Goal: Information Seeking & Learning: Learn about a topic

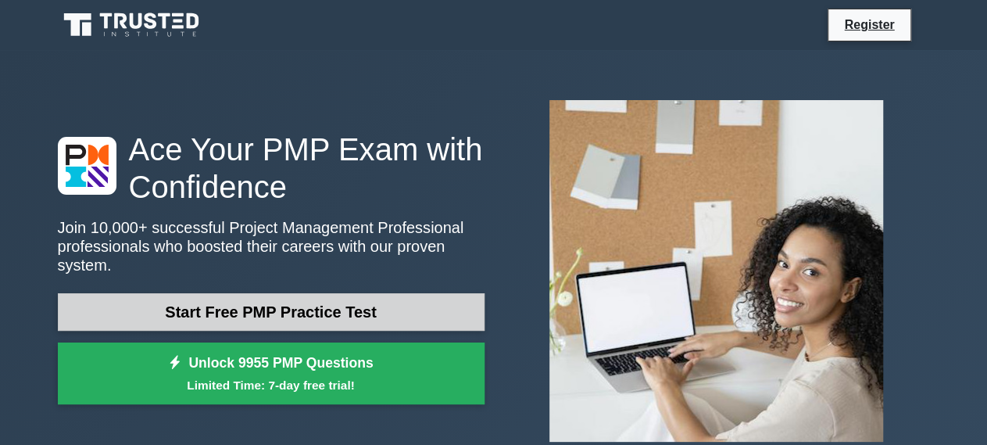
click at [303, 310] on link "Start Free PMP Practice Test" at bounding box center [271, 312] width 427 height 38
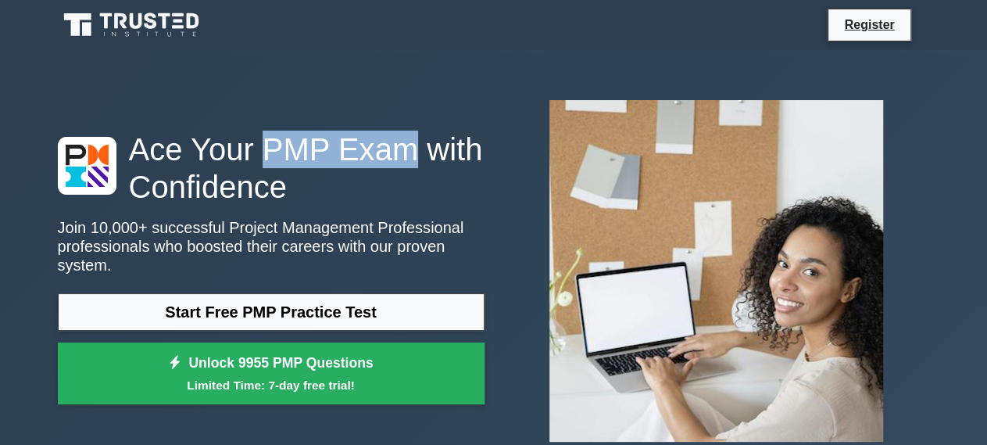
drag, startPoint x: 261, startPoint y: 157, endPoint x: 390, endPoint y: 168, distance: 129.5
click at [390, 168] on h1 "Ace Your PMP Exam with Confidence" at bounding box center [271, 168] width 427 height 75
copy h1 "PMP Exam"
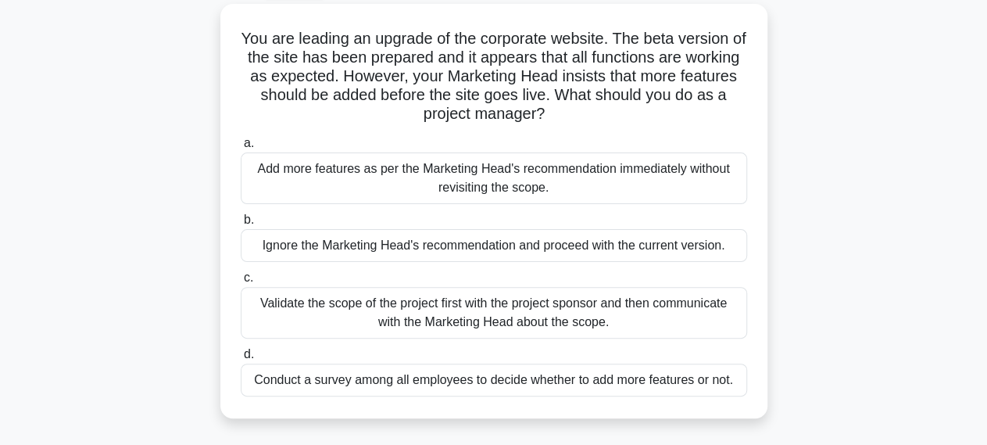
scroll to position [43, 0]
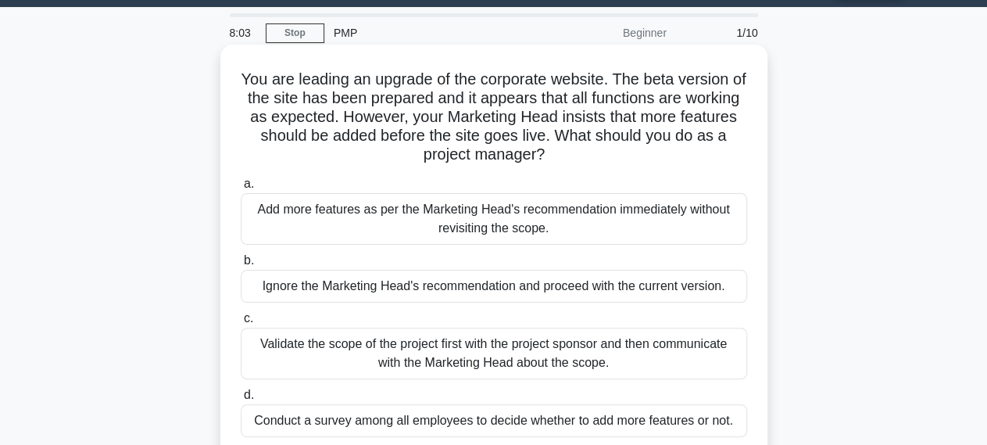
click at [303, 413] on div "Conduct a survey among all employees to decide whether to add more features or …" at bounding box center [494, 420] width 507 height 33
click at [241, 400] on input "d. Conduct a survey among all employees to decide whether to add more features …" at bounding box center [241, 395] width 0 height 10
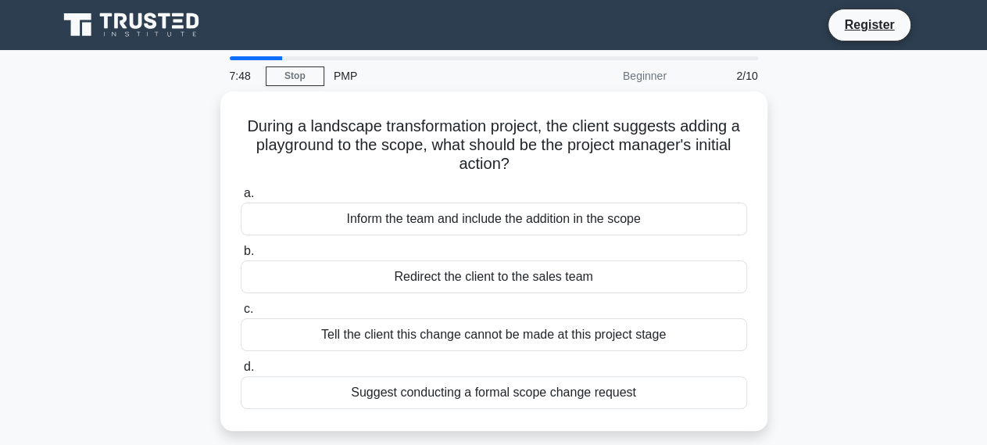
scroll to position [2, 0]
